Goal: Information Seeking & Learning: Find specific fact

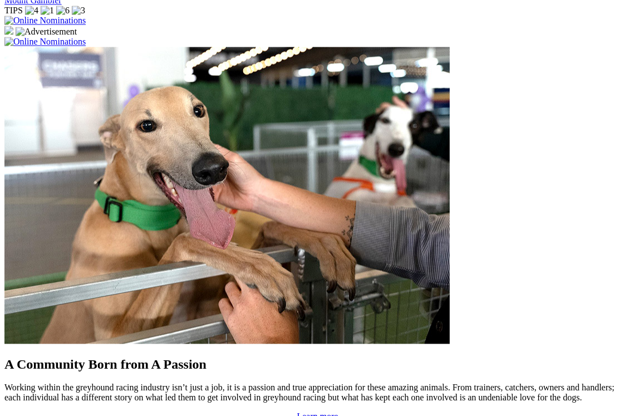
scroll to position [843, 0]
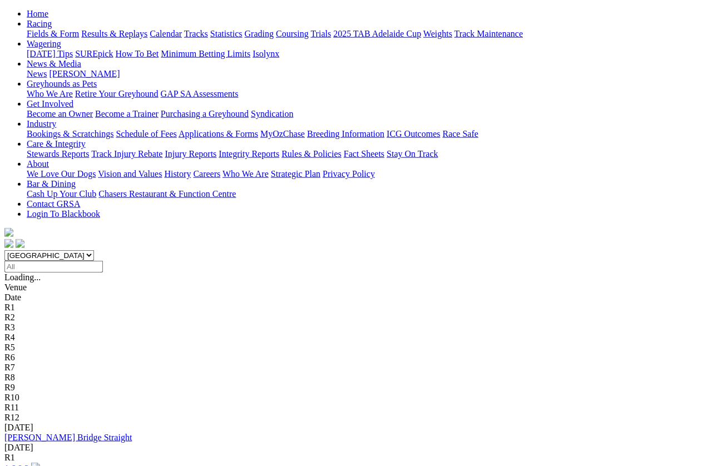
scroll to position [113, 0]
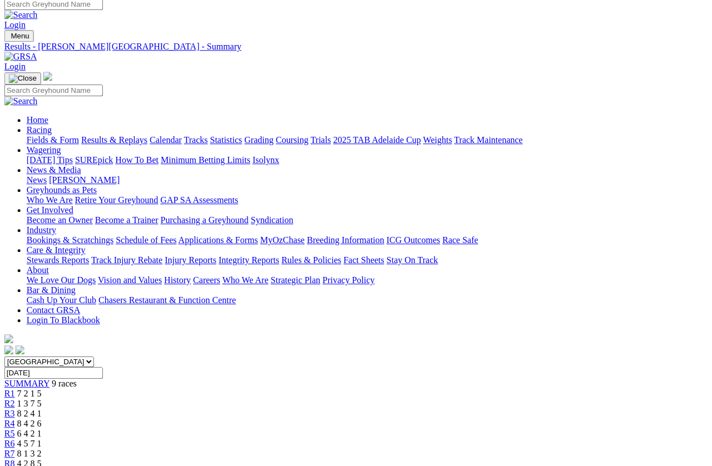
scroll to position [0, 2]
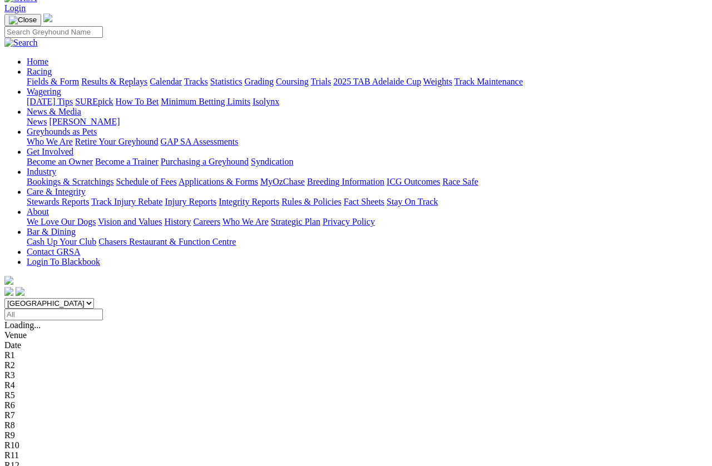
scroll to position [63, 0]
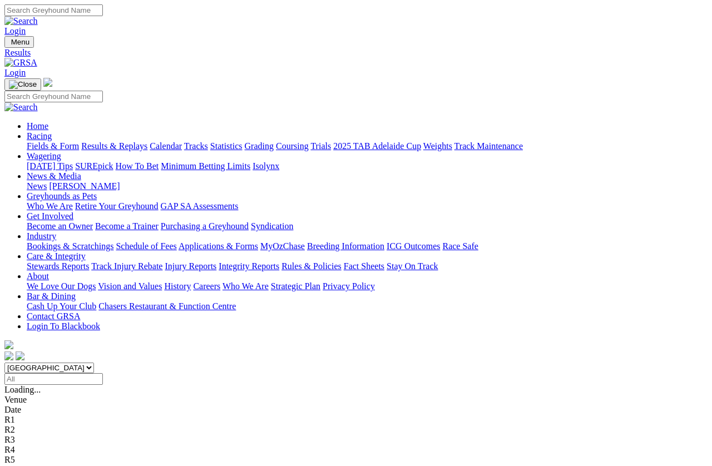
click at [103, 373] on input "Select date" at bounding box center [53, 379] width 99 height 12
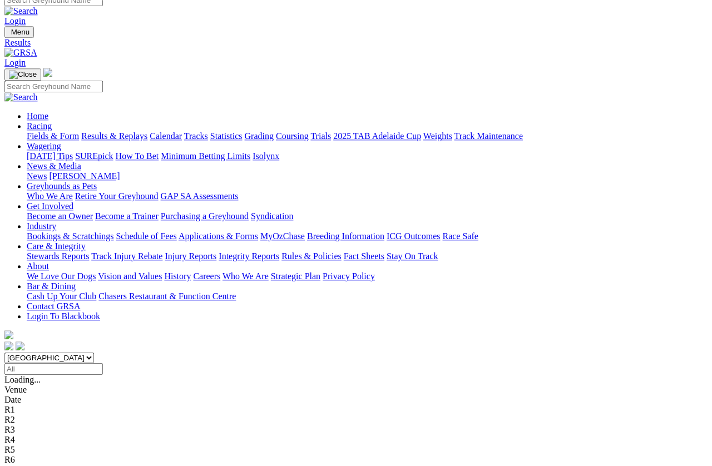
scroll to position [10, 0]
click at [103, 363] on input "Select date" at bounding box center [53, 369] width 99 height 12
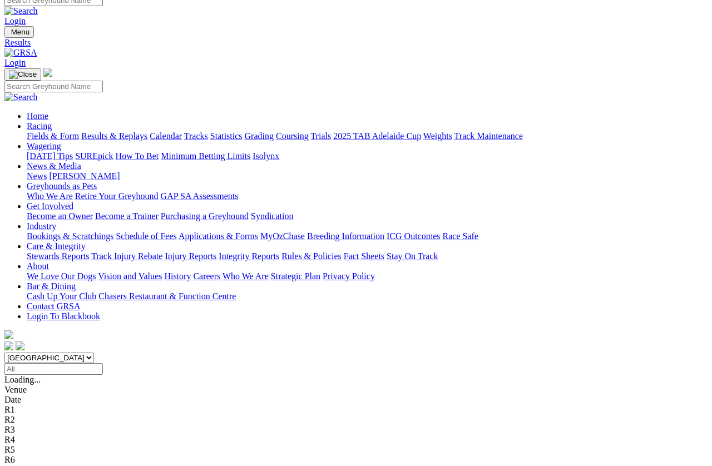
click at [103, 363] on input "Select date" at bounding box center [53, 369] width 99 height 12
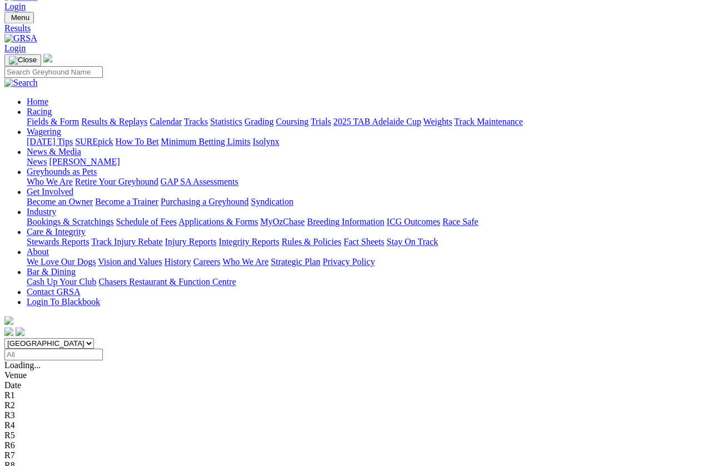
scroll to position [0, 0]
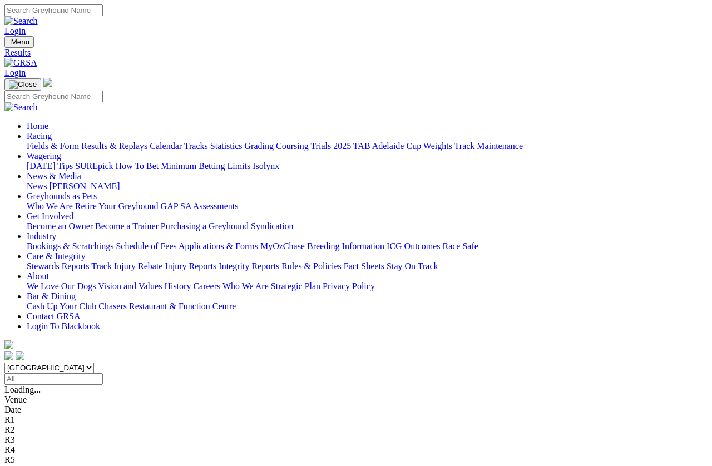
click at [103, 373] on input "Select date" at bounding box center [53, 379] width 99 height 12
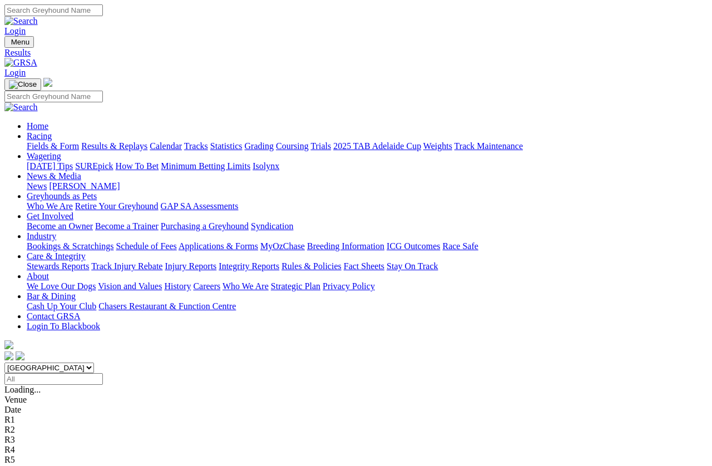
click at [103, 373] on input "Select date" at bounding box center [53, 379] width 99 height 12
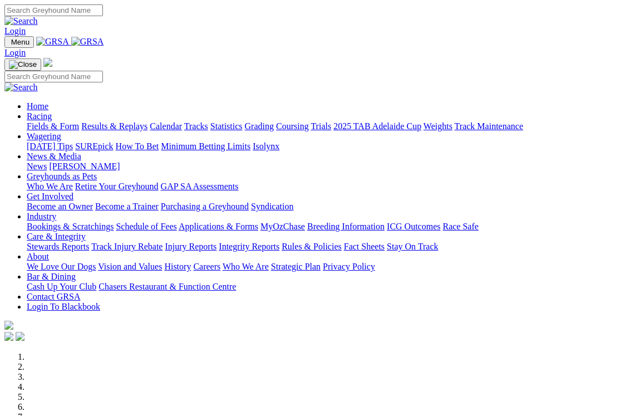
scroll to position [263, 0]
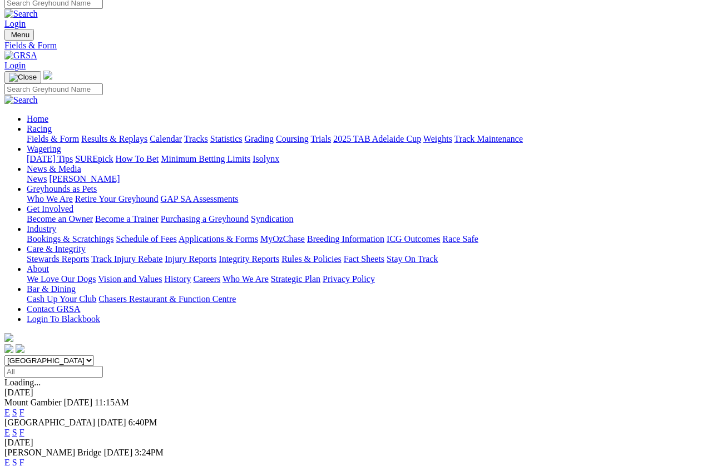
scroll to position [7, 0]
click at [147, 134] on link "Results & Replays" at bounding box center [114, 138] width 66 height 9
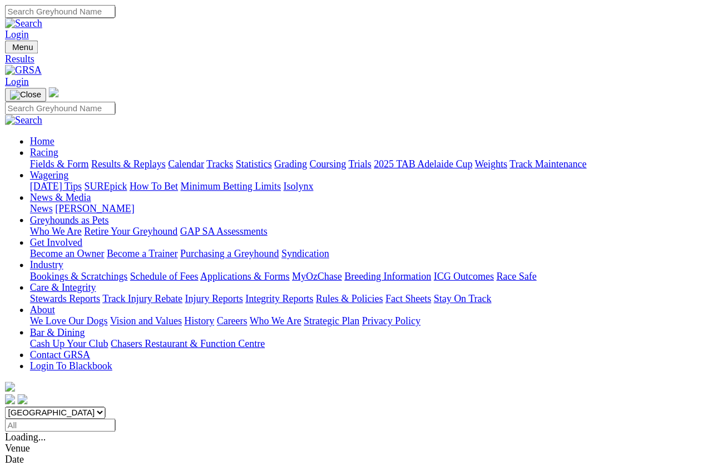
scroll to position [7, 0]
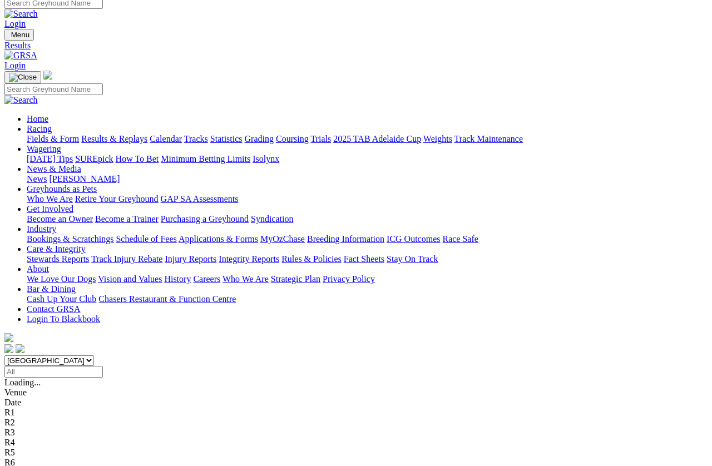
click at [103, 366] on input "Select date" at bounding box center [53, 372] width 99 height 12
type input "[DATE]"
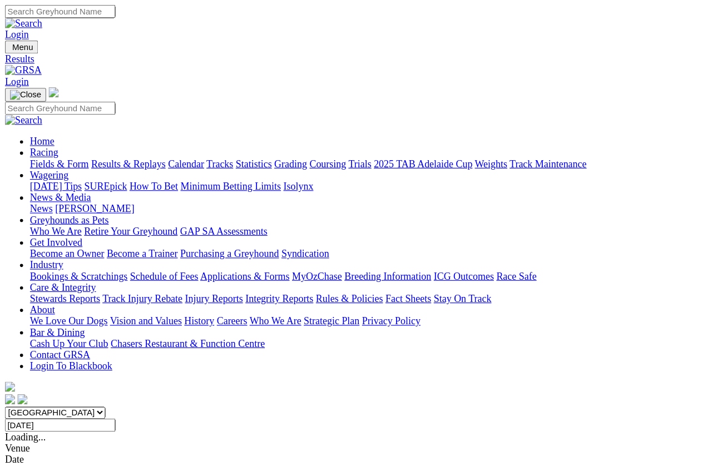
scroll to position [7, 0]
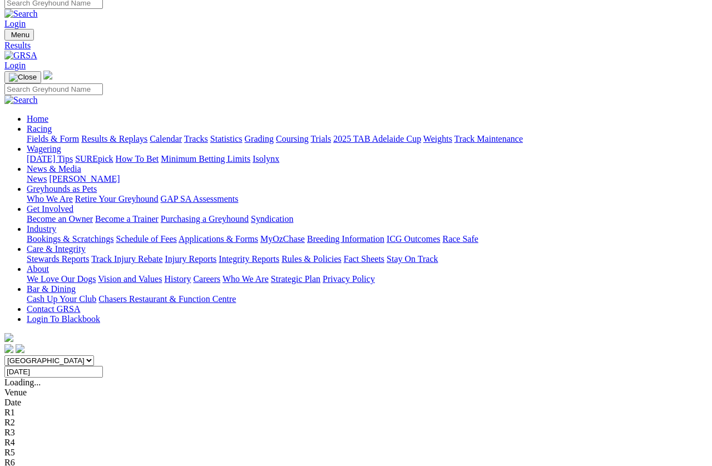
click at [103, 366] on input "[DATE]" at bounding box center [53, 372] width 99 height 12
type input "[DATE]"
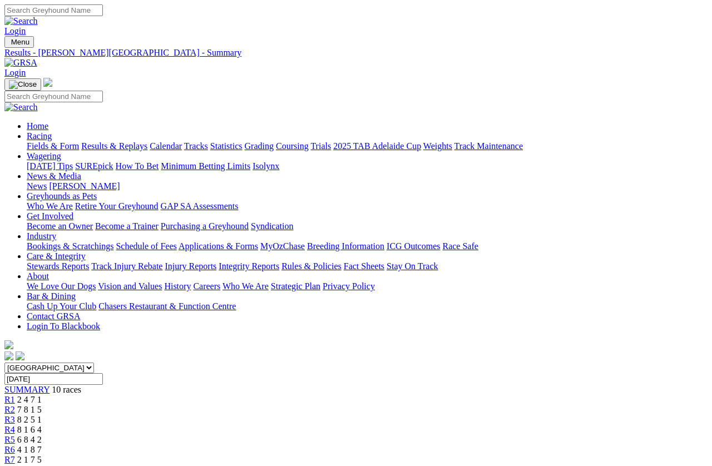
click at [103, 373] on input "Sunday, 10 Aug 2025" at bounding box center [53, 379] width 99 height 12
type input "[DATE]"
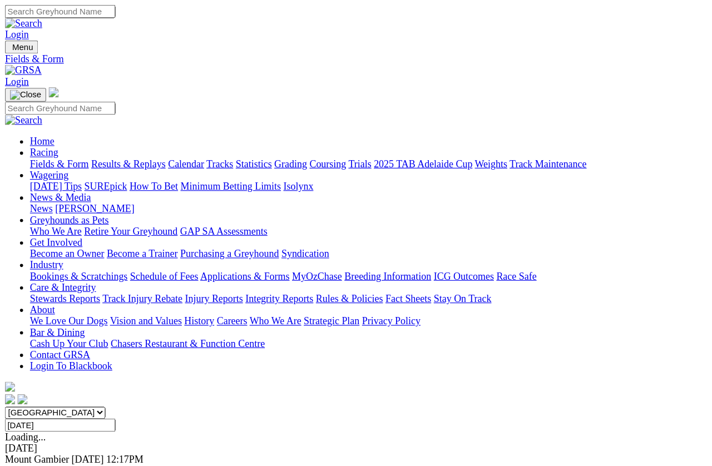
scroll to position [7, 0]
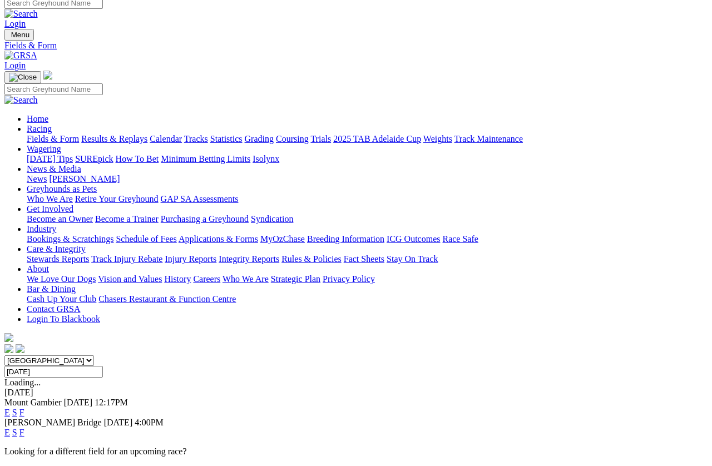
click at [133, 415] on span "17 Aug 25" at bounding box center [118, 422] width 29 height 9
click at [92, 415] on span "[PERSON_NAME] Bridge" at bounding box center [52, 422] width 97 height 9
click at [24, 415] on link "F" at bounding box center [21, 432] width 5 height 9
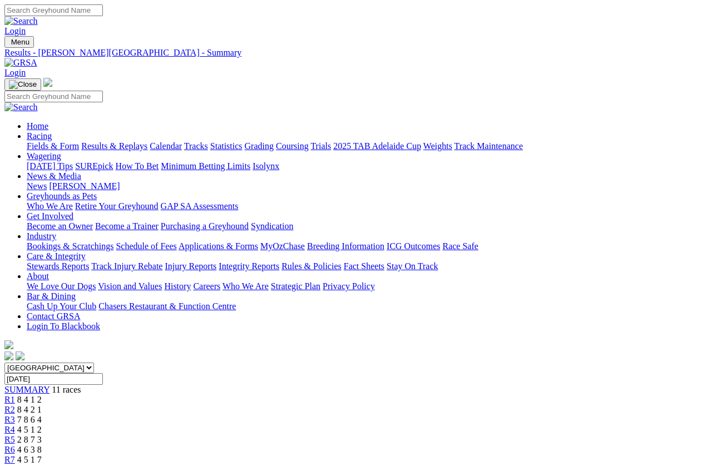
click at [103, 373] on input "[DATE]" at bounding box center [53, 379] width 99 height 12
type input "[DATE]"
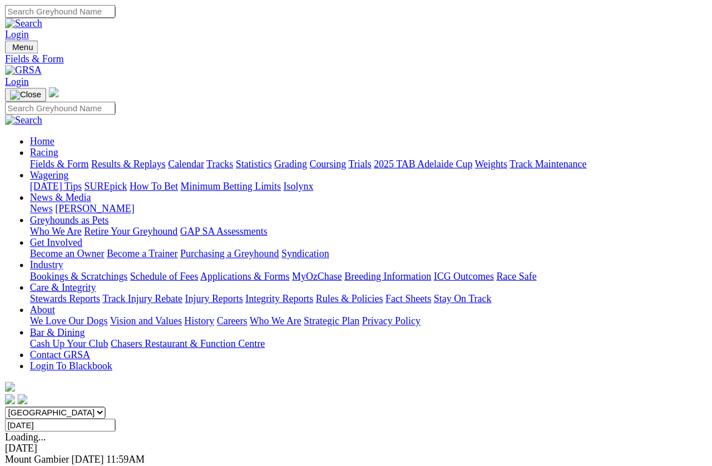
scroll to position [7, 0]
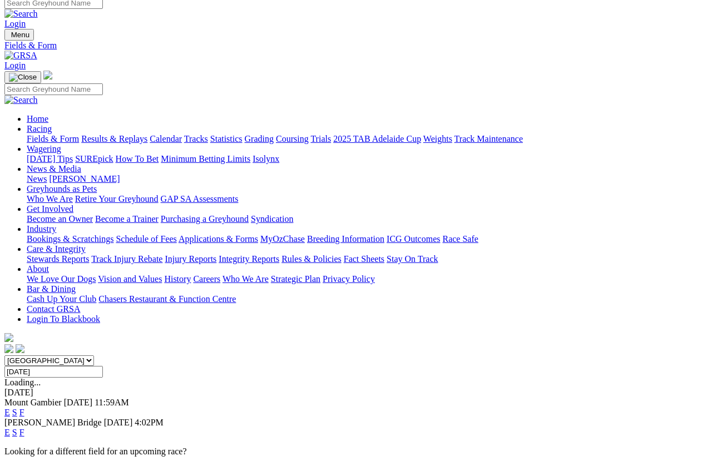
click at [91, 415] on div "Murray Bridge 03 Aug 25 4:02PM E S F" at bounding box center [355, 428] width 703 height 20
click at [24, 415] on link "F" at bounding box center [21, 432] width 5 height 9
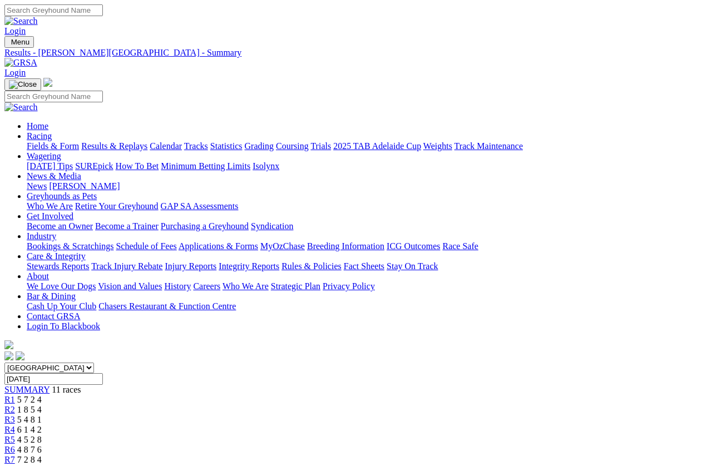
click at [103, 373] on input "Sunday, 3 Aug 2025" at bounding box center [53, 379] width 99 height 12
type input "Sunday, 27 Jul 2025"
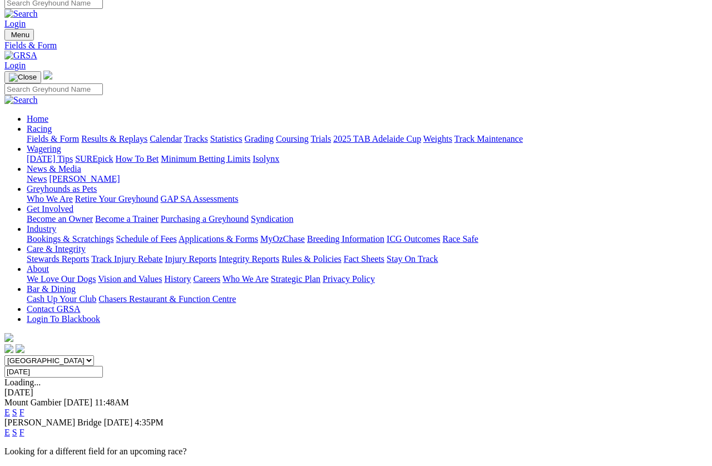
scroll to position [7, 0]
click at [24, 415] on link "F" at bounding box center [21, 432] width 5 height 9
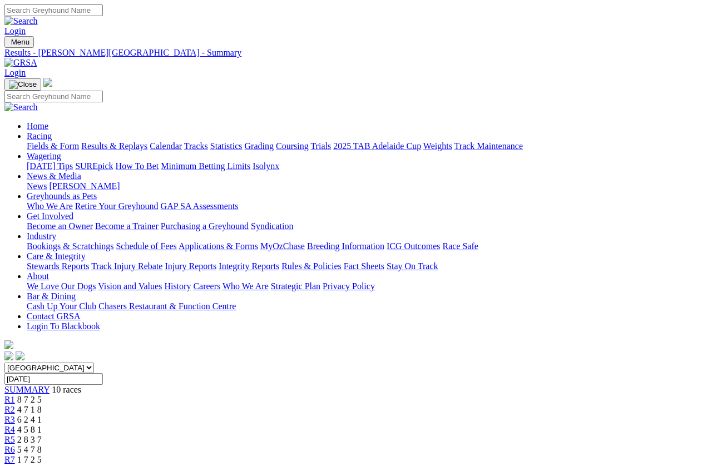
click at [52, 131] on link "Racing" at bounding box center [39, 135] width 25 height 9
click at [58, 141] on link "Fields & Form" at bounding box center [53, 145] width 52 height 9
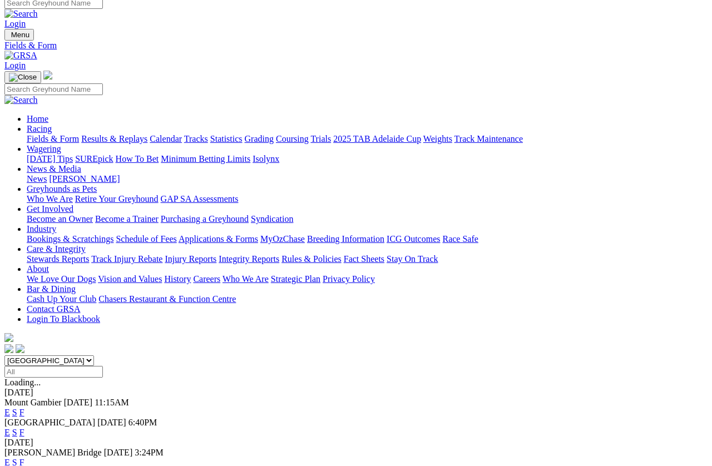
scroll to position [7, 0]
click at [24, 415] on link "F" at bounding box center [21, 432] width 5 height 9
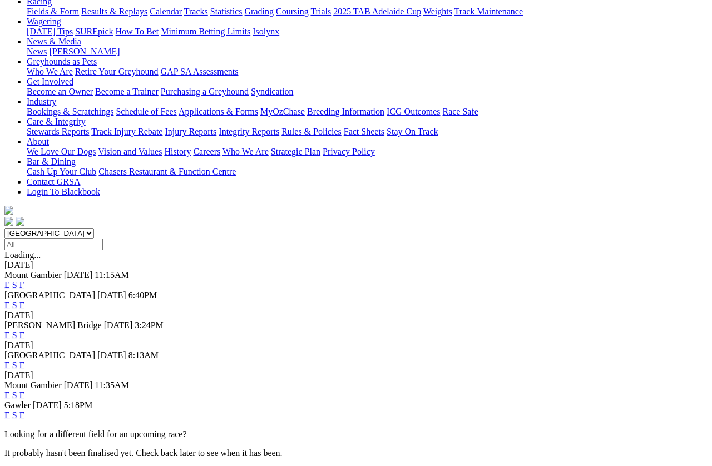
scroll to position [135, 0]
click at [24, 410] on link "F" at bounding box center [21, 414] width 5 height 9
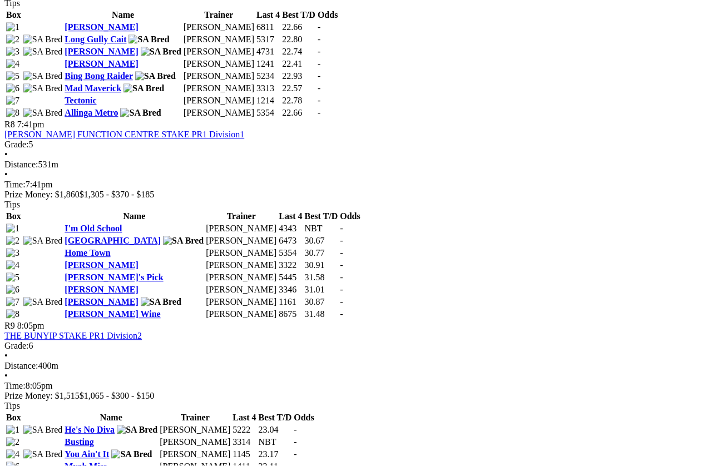
scroll to position [1699, 0]
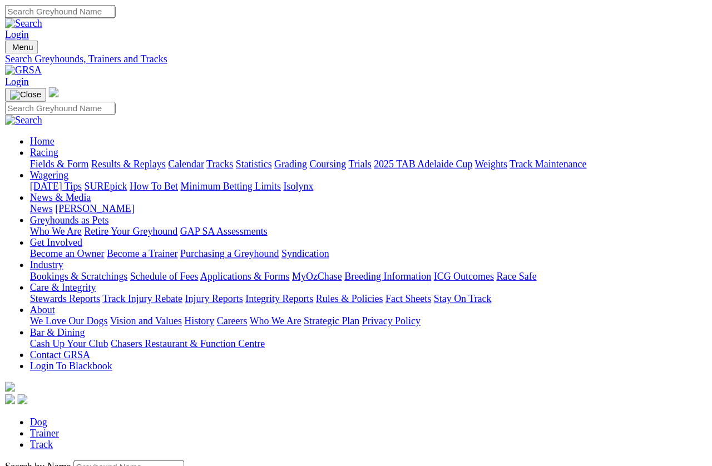
scroll to position [7, 0]
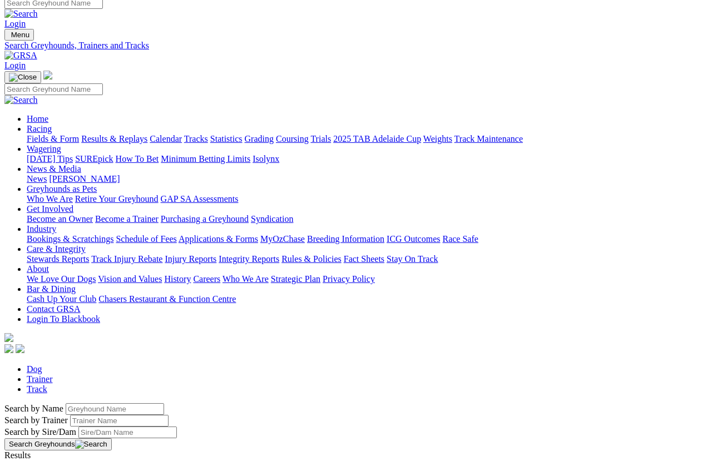
click at [164, 403] on input "Search by Greyhound name" at bounding box center [115, 409] width 99 height 12
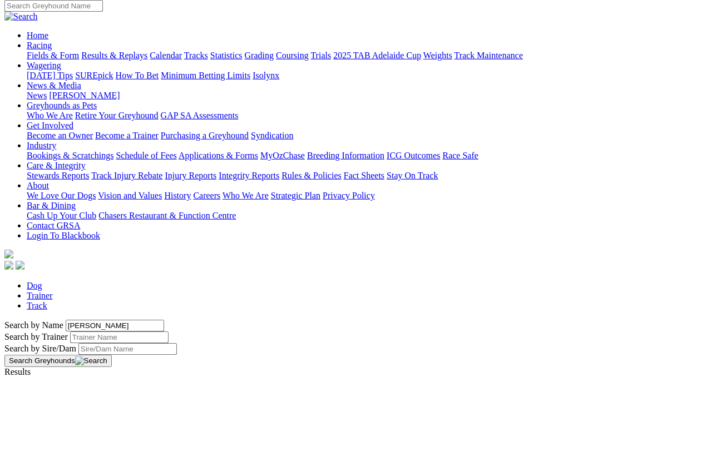
type input "[PERSON_NAME]"
click at [112, 415] on button "Search Greyhounds" at bounding box center [57, 445] width 107 height 12
click at [75, 377] on link "[PERSON_NAME]" at bounding box center [39, 381] width 71 height 9
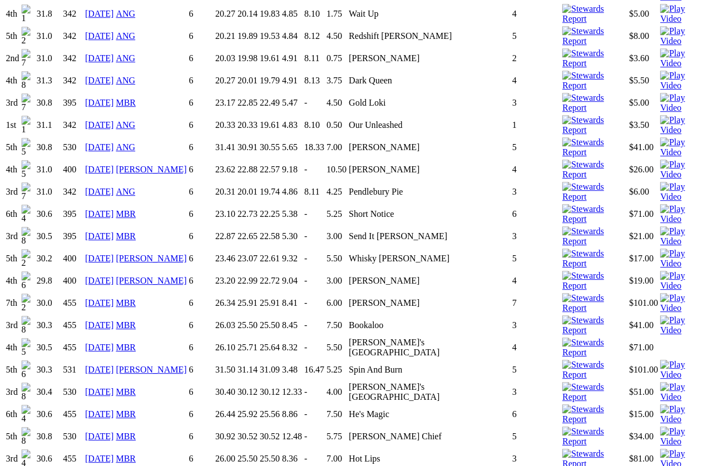
scroll to position [1522, 0]
